Goal: Check status: Check status

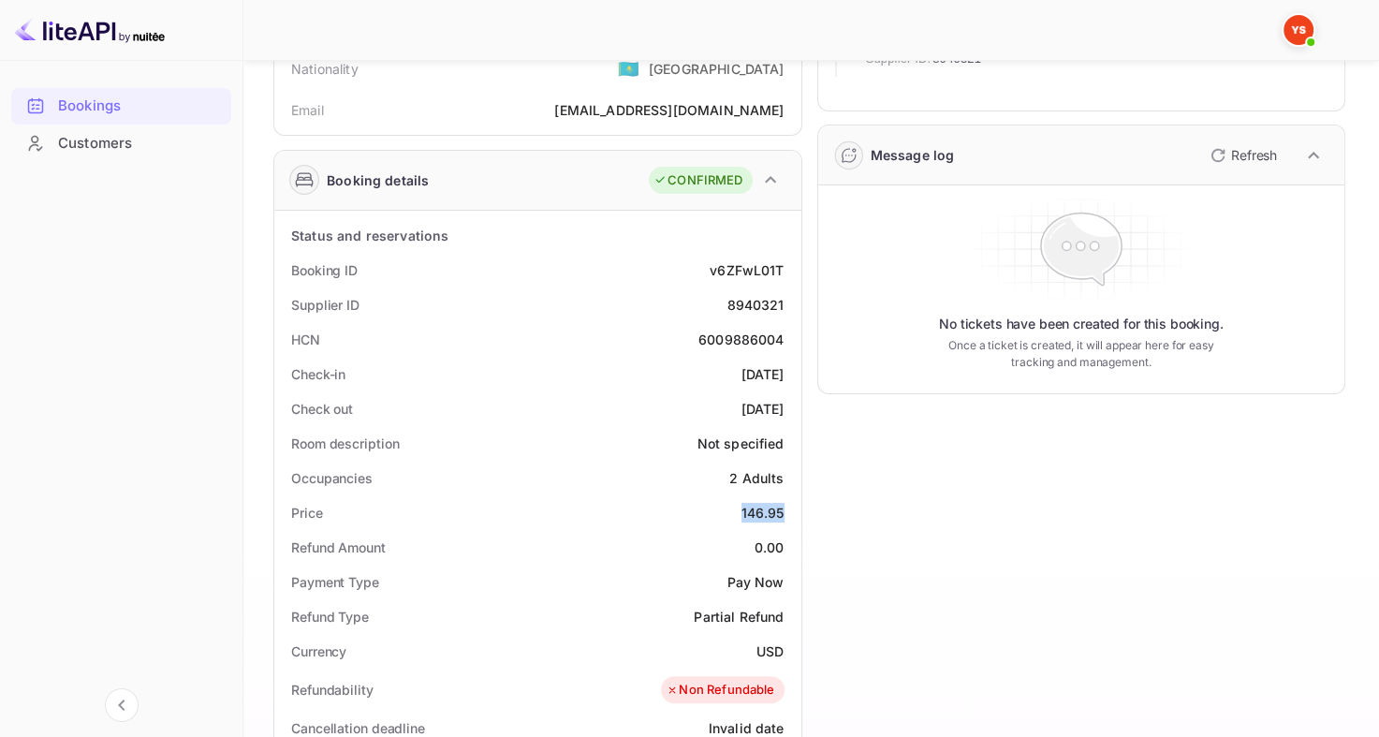
click at [130, 111] on div "Bookings" at bounding box center [140, 107] width 164 height 22
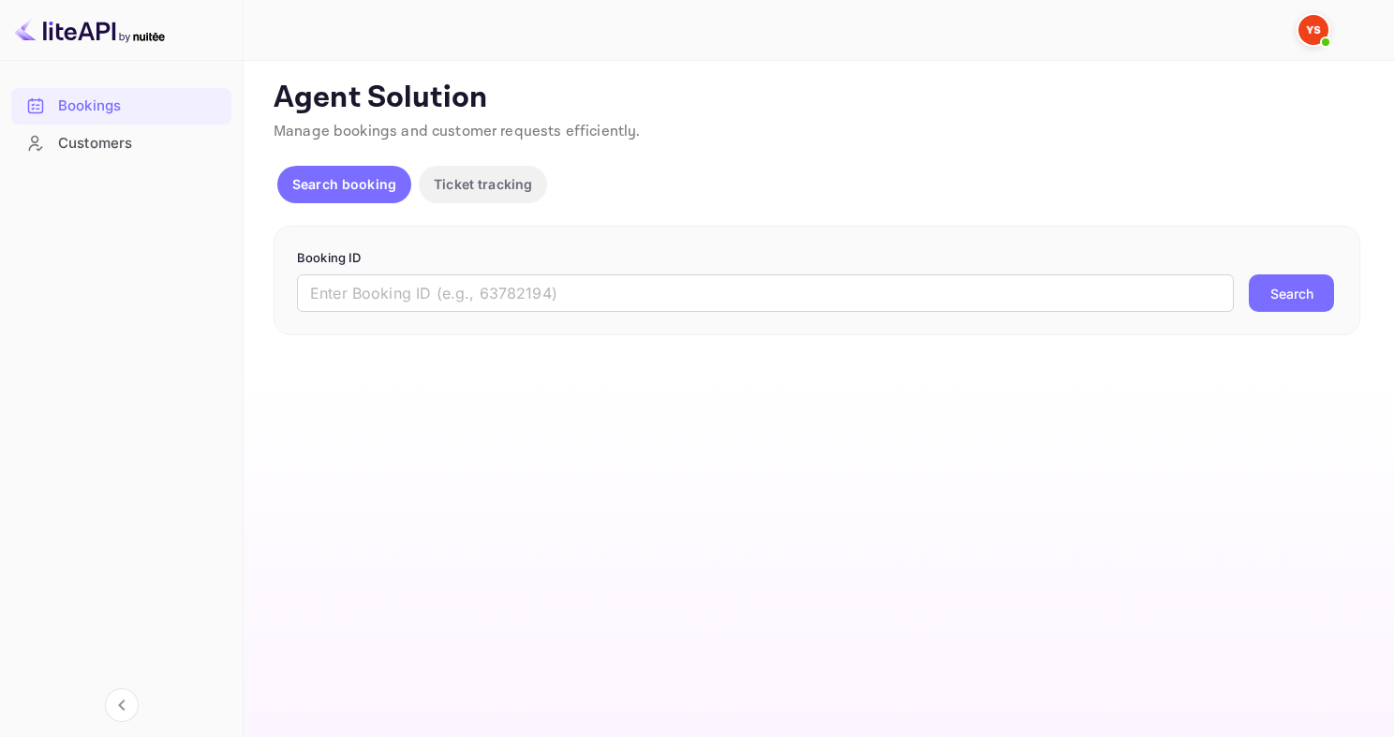
click at [458, 311] on div "Booking ID ​ Search" at bounding box center [816, 281] width 1086 height 111
click at [519, 272] on form "Booking ID ​ Search" at bounding box center [817, 281] width 1040 height 64
click at [587, 286] on input "text" at bounding box center [765, 292] width 937 height 37
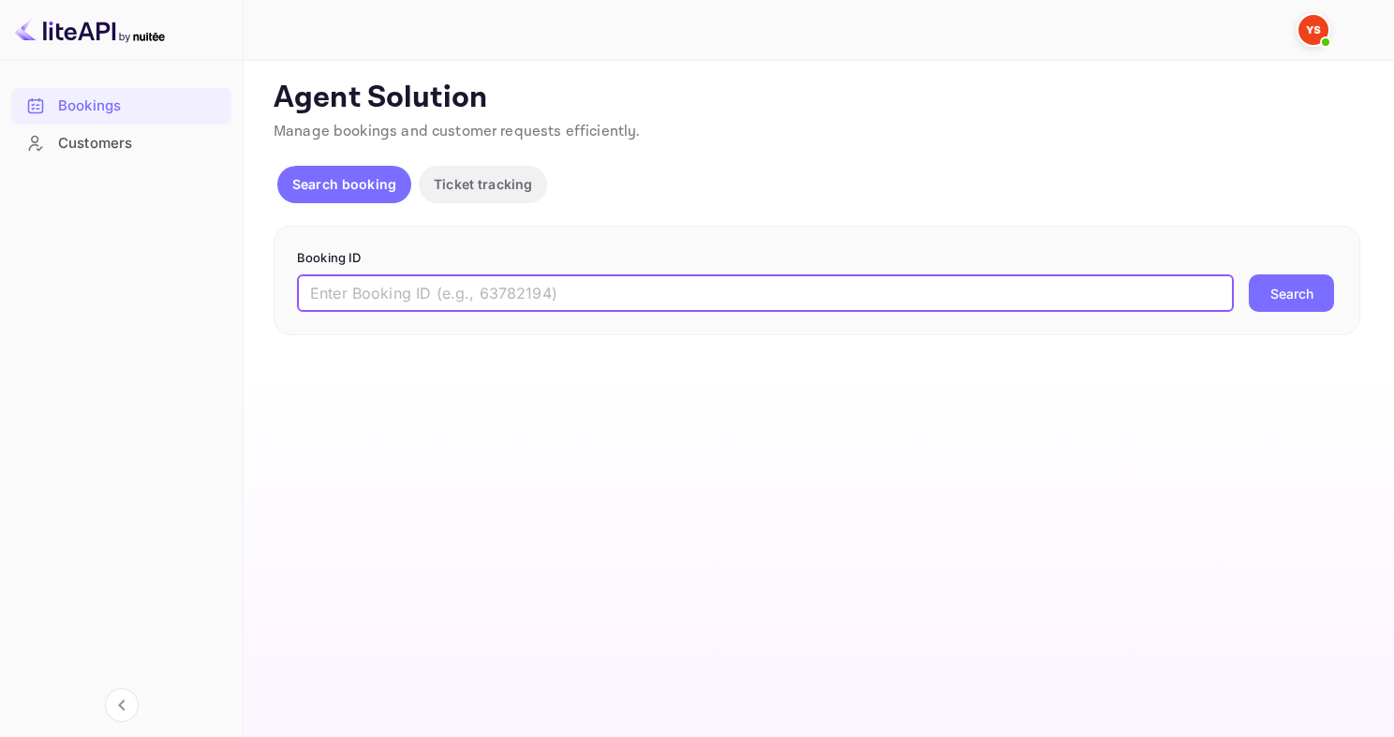
paste input "9446936"
click at [587, 286] on input "9446936" at bounding box center [765, 292] width 937 height 37
type input "9446936"
click at [1248, 274] on button "Search" at bounding box center [1290, 292] width 85 height 37
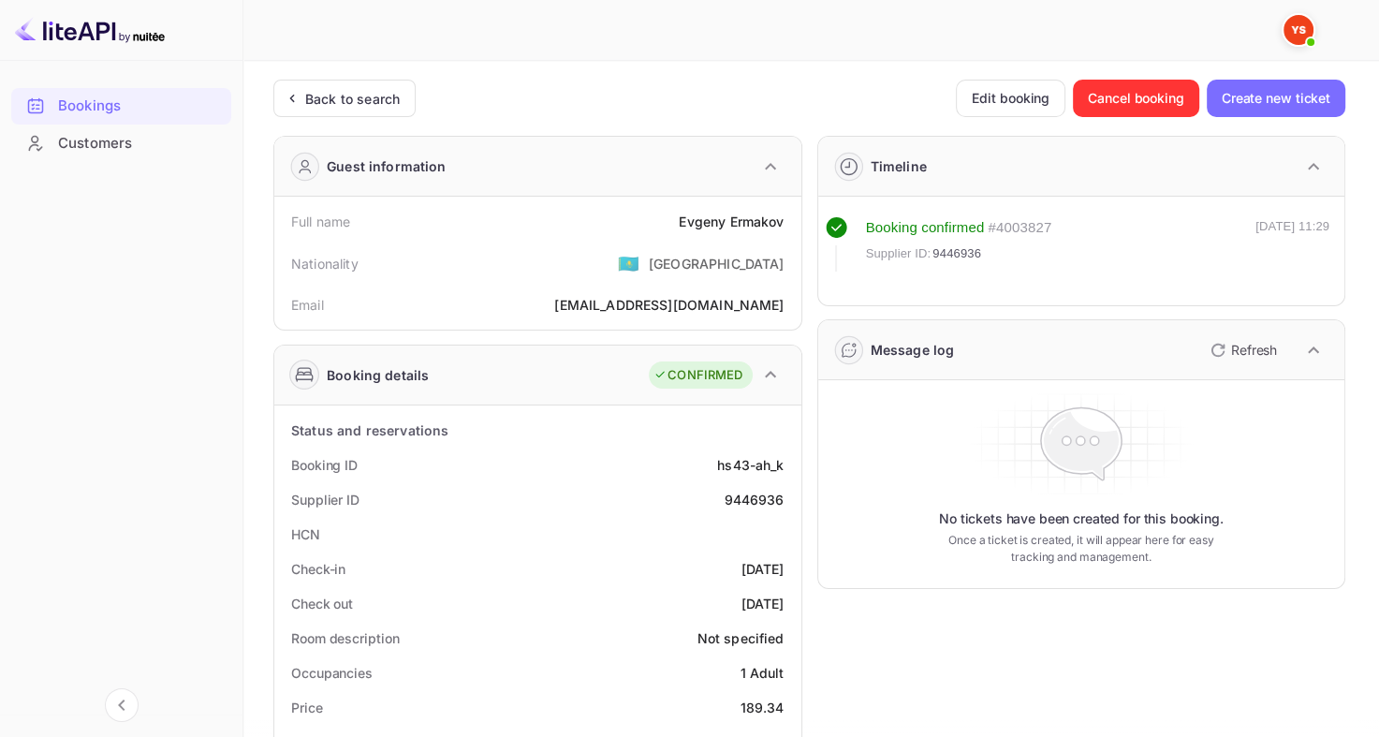
click at [692, 223] on div "[PERSON_NAME]" at bounding box center [731, 222] width 105 height 20
click at [656, 229] on div "Full name [PERSON_NAME]" at bounding box center [538, 221] width 512 height 35
drag, startPoint x: 675, startPoint y: 220, endPoint x: 787, endPoint y: 223, distance: 111.5
click at [788, 223] on div "Full name [PERSON_NAME]" at bounding box center [538, 221] width 512 height 35
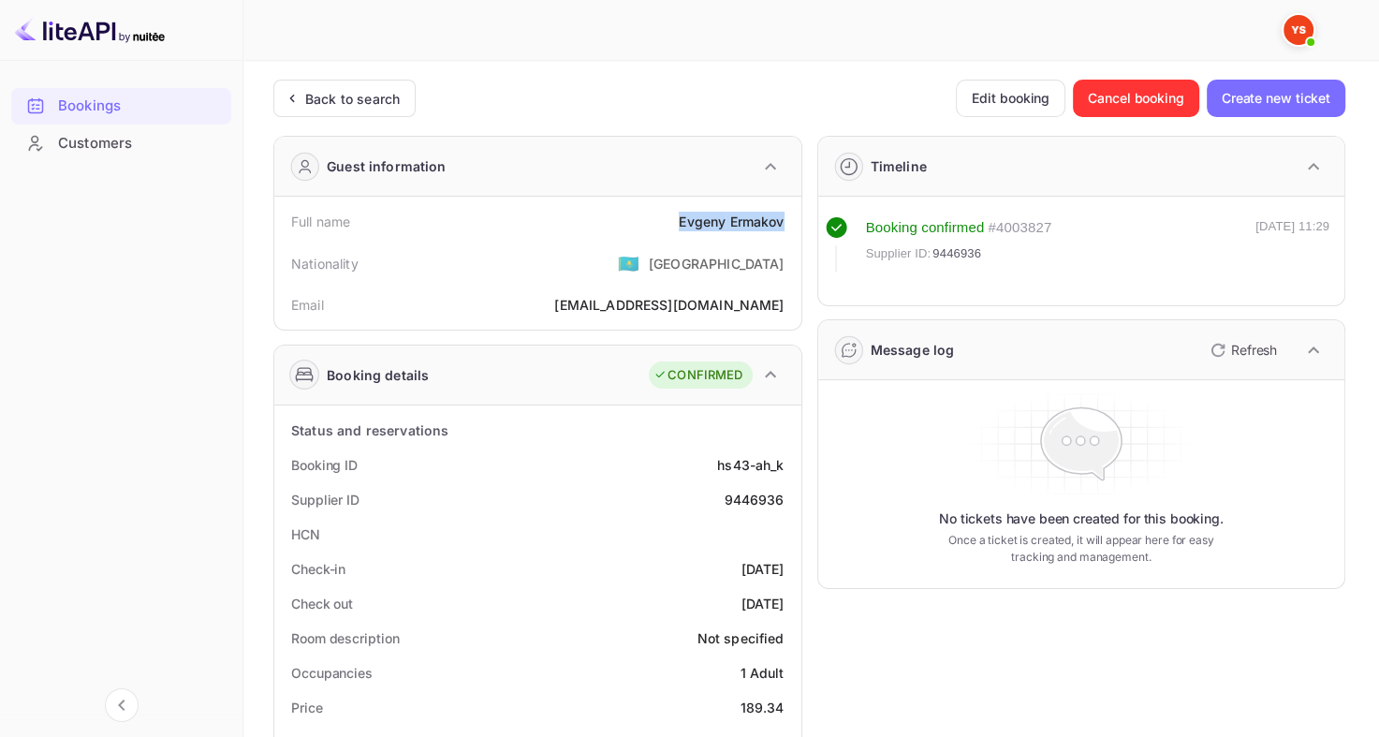
copy div "[PERSON_NAME]"
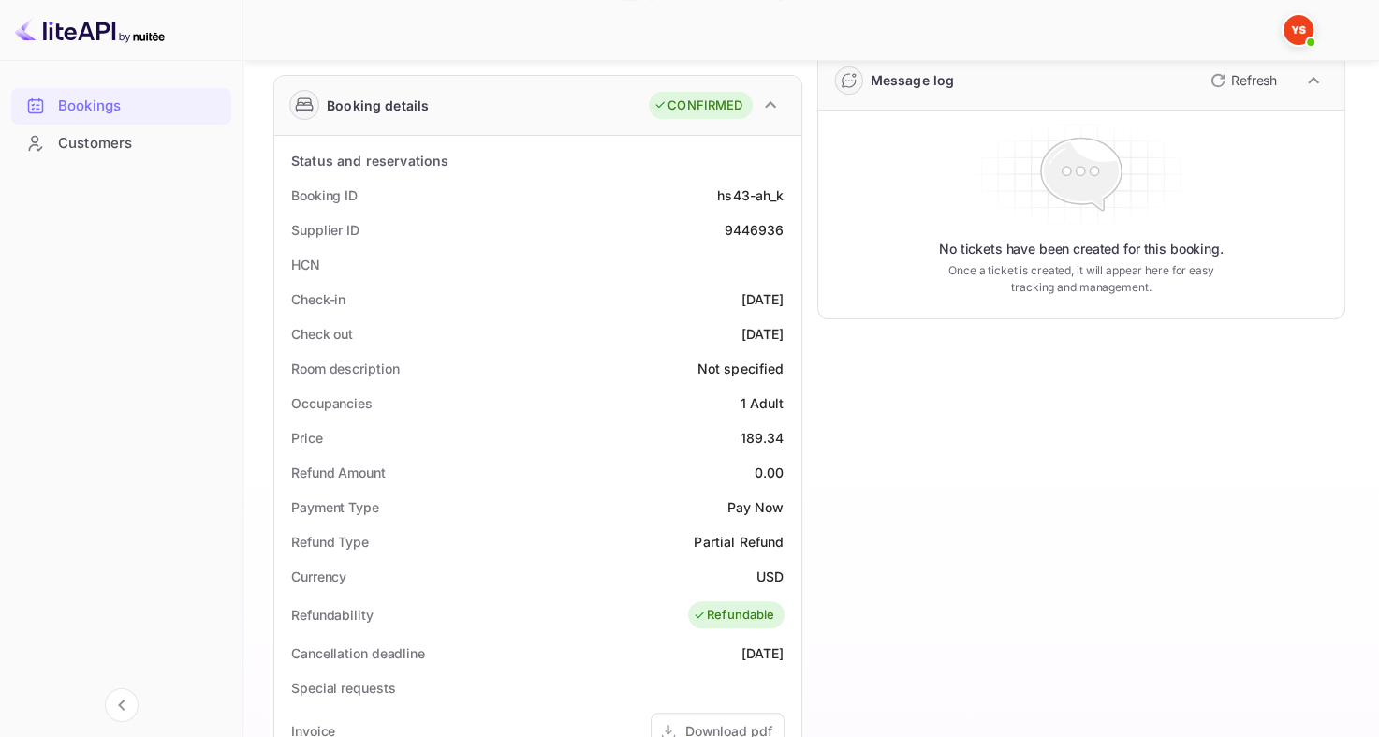
scroll to position [273, 0]
drag, startPoint x: 741, startPoint y: 433, endPoint x: 783, endPoint y: 435, distance: 42.2
click at [783, 435] on div "189.34" at bounding box center [763, 435] width 44 height 20
copy div "189.34"
